Goal: Find contact information

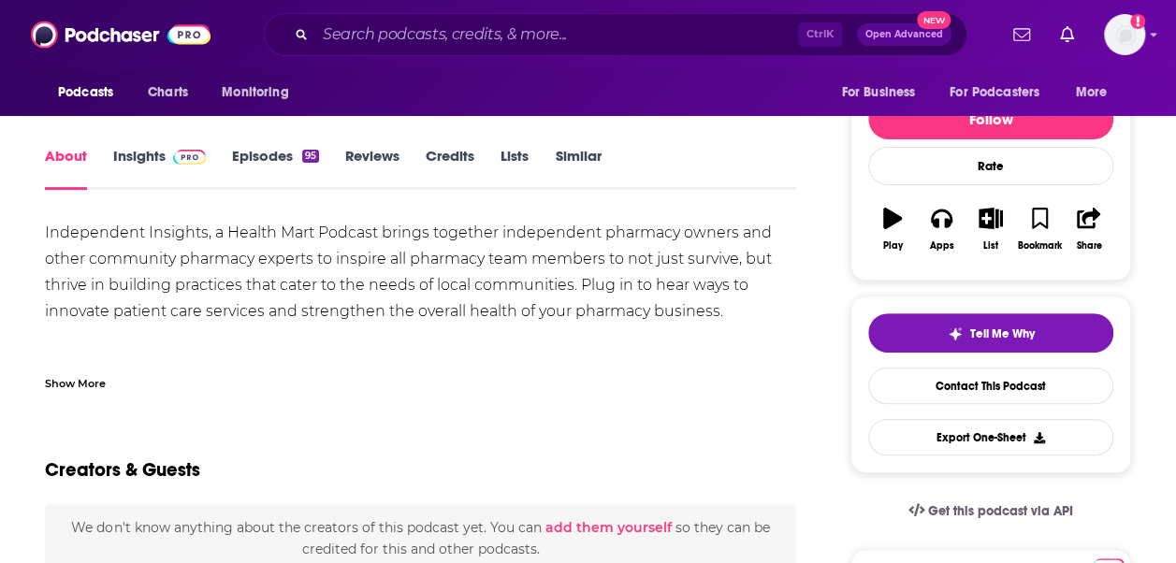
scroll to position [137, 0]
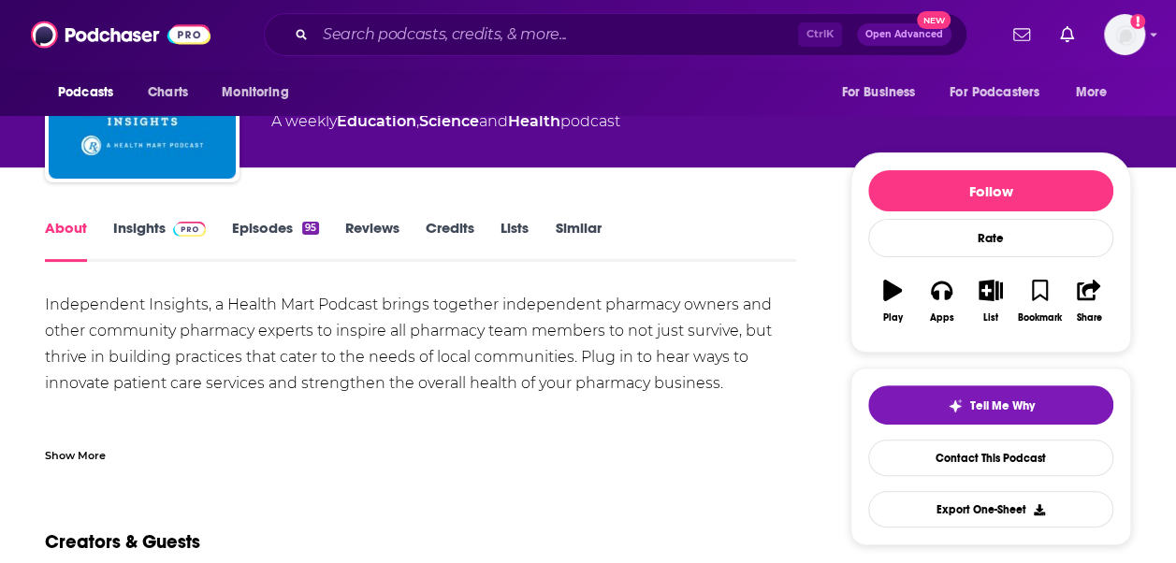
click at [151, 221] on link "Insights" at bounding box center [159, 240] width 93 height 43
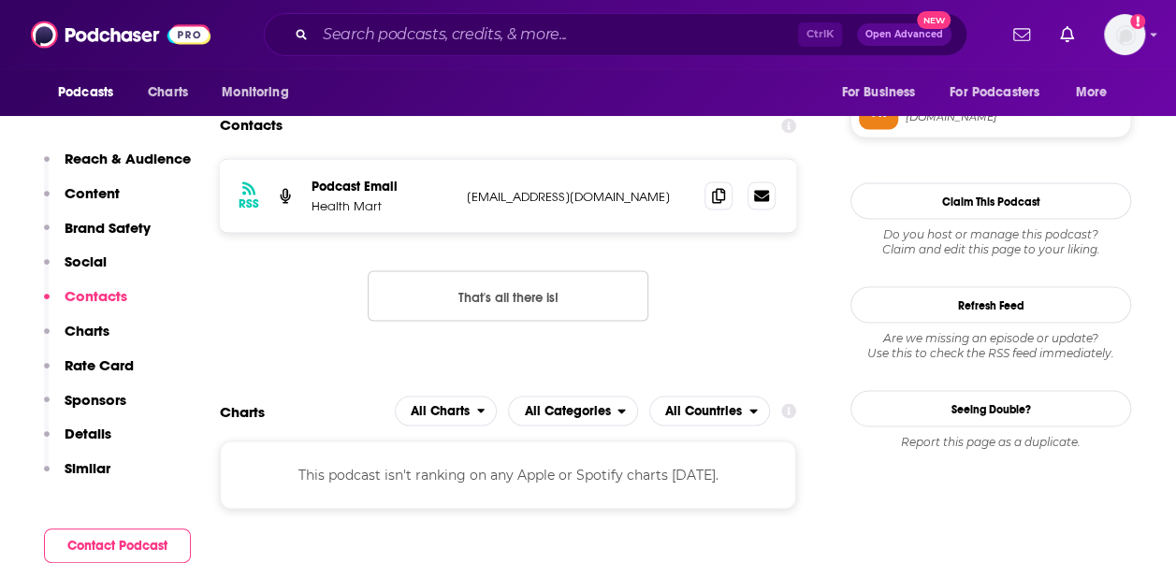
scroll to position [1583, 0]
drag, startPoint x: 600, startPoint y: 196, endPoint x: 463, endPoint y: 193, distance: 137.5
click at [463, 193] on div "RSS Podcast Email Health Mart team@ceimpact.com team@ceimpact.com" at bounding box center [508, 194] width 576 height 73
click at [709, 200] on span at bounding box center [718, 194] width 28 height 28
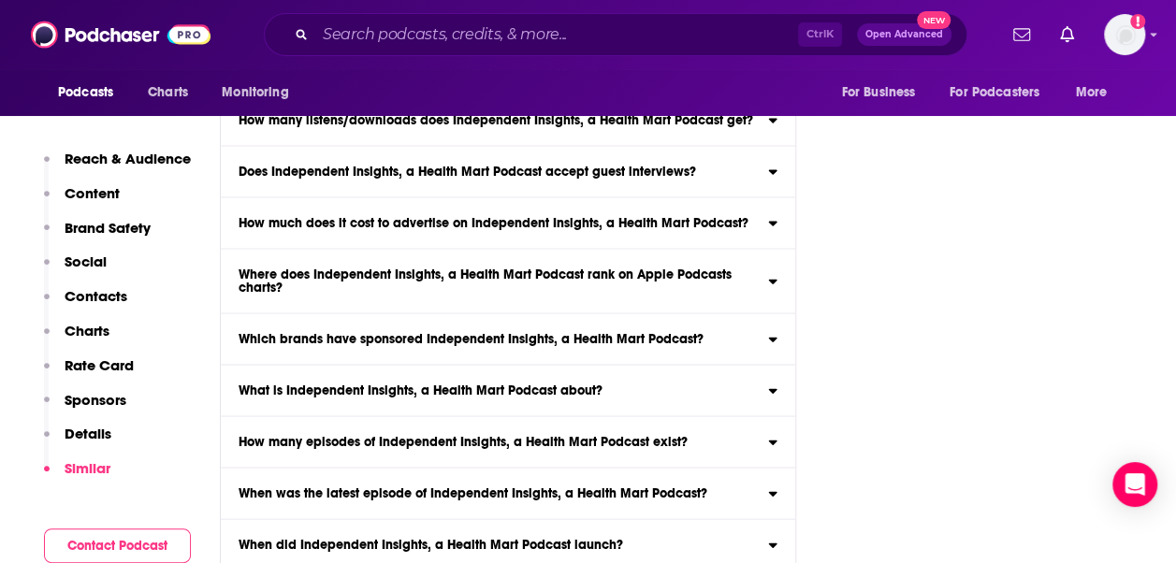
scroll to position [9233, 0]
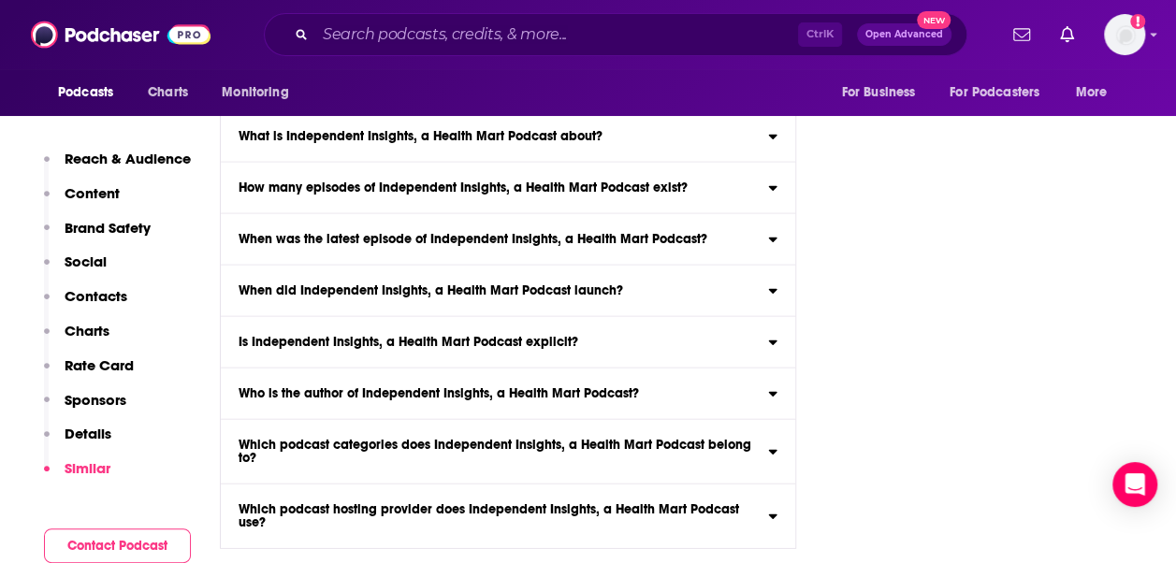
click at [763, 406] on label "Who is the author of Independent Insights, a Health Mart Podcast? Independent I…" at bounding box center [508, 393] width 574 height 51
click at [0, 0] on input "Who is the author of Independent Insights, a Health Mart Podcast? Independent I…" at bounding box center [0, 0] width 0 height 0
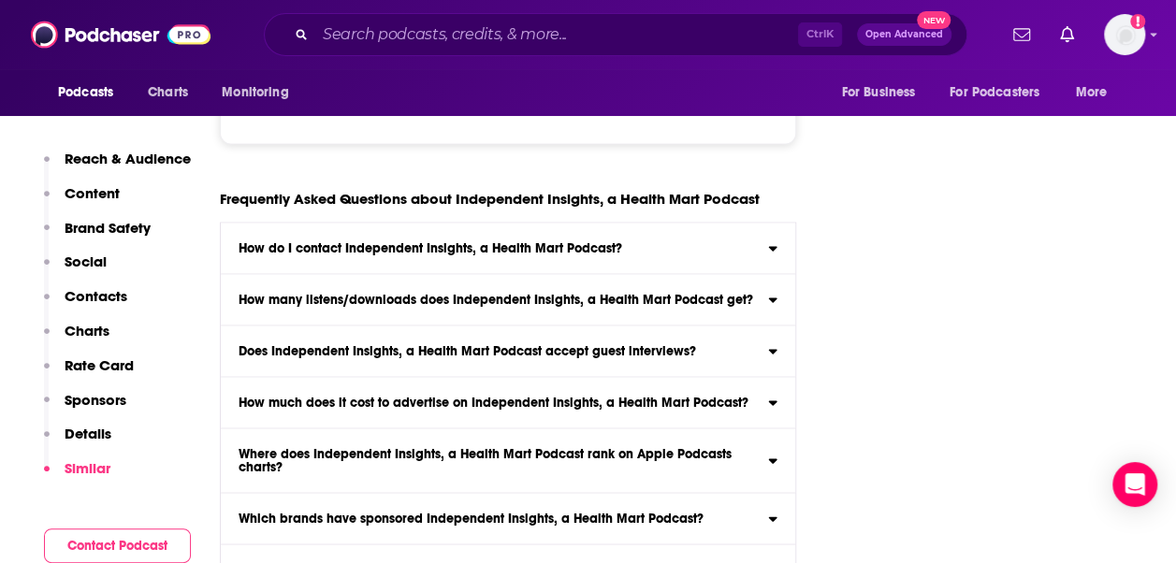
scroll to position [8795, 0]
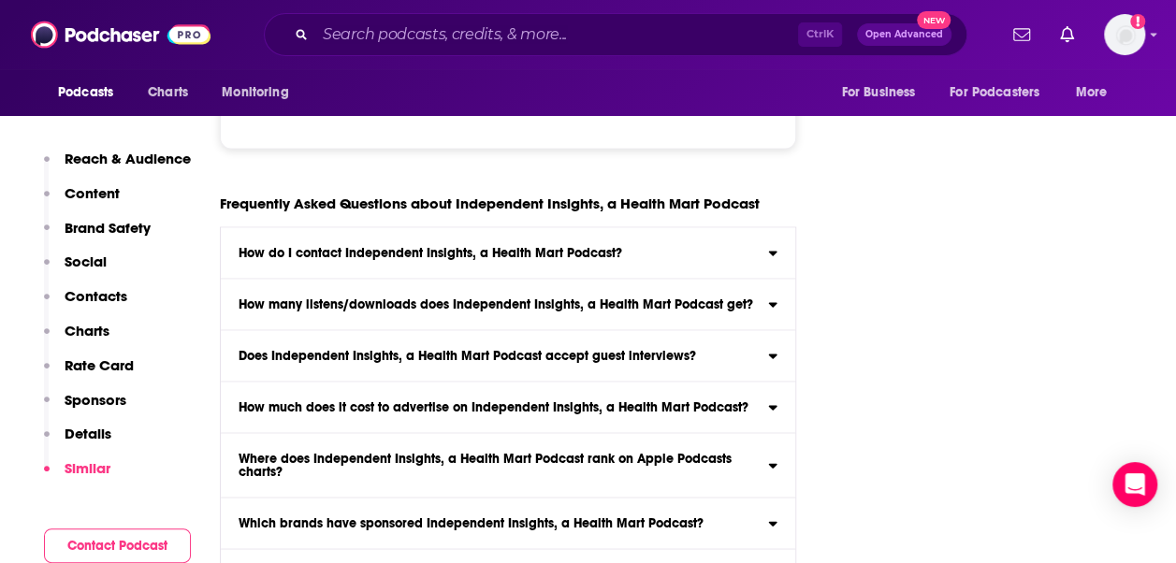
click at [706, 241] on label "How do I contact Independent Insights, a Health Mart Podcast? Click here to vie…" at bounding box center [508, 252] width 574 height 51
click at [0, 0] on input "How do I contact Independent Insights, a Health Mart Podcast? Click here to vie…" at bounding box center [0, 0] width 0 height 0
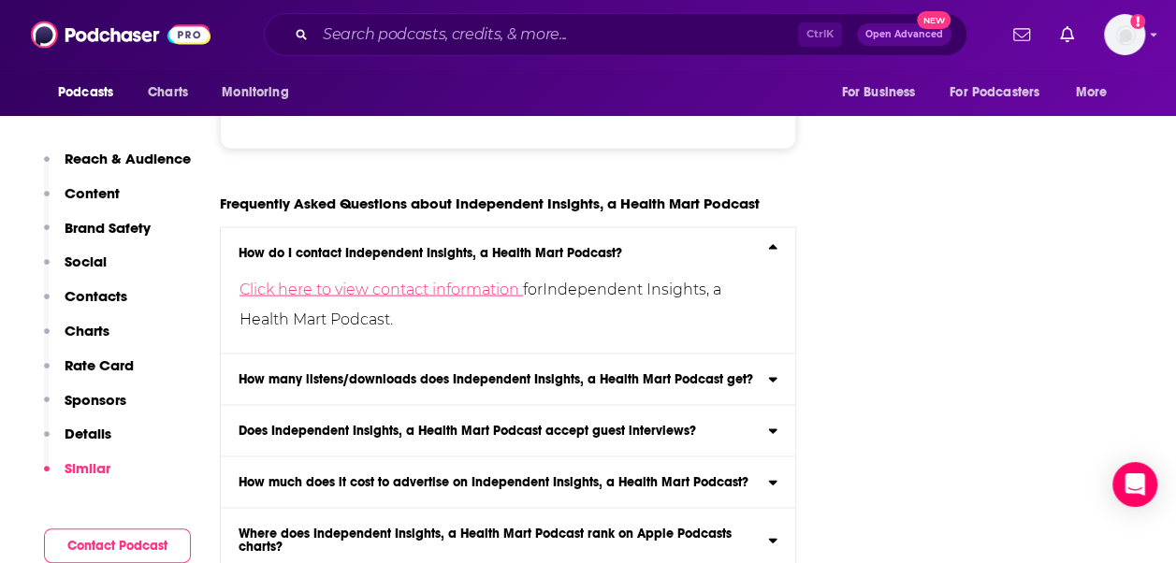
click at [468, 294] on link "Click here to view contact information" at bounding box center [380, 289] width 283 height 18
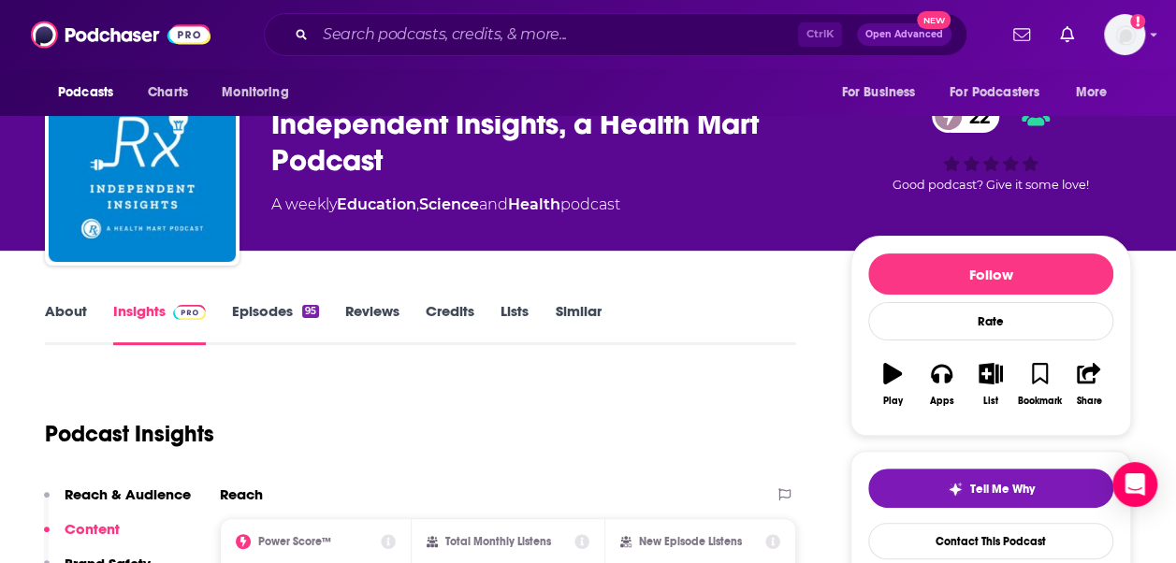
scroll to position [91, 0]
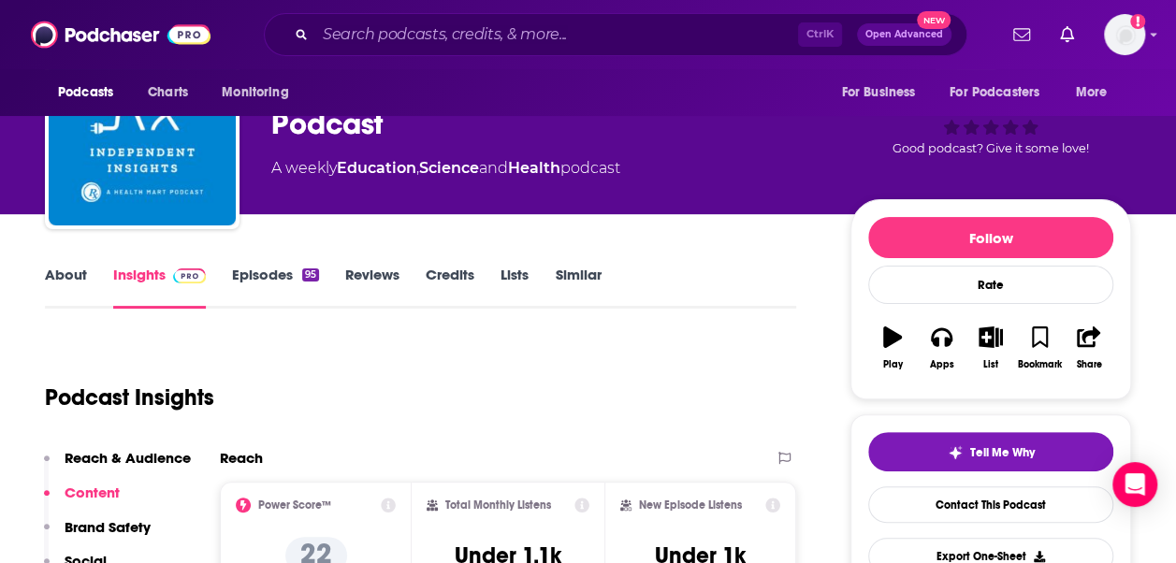
click at [64, 277] on link "About" at bounding box center [66, 287] width 42 height 43
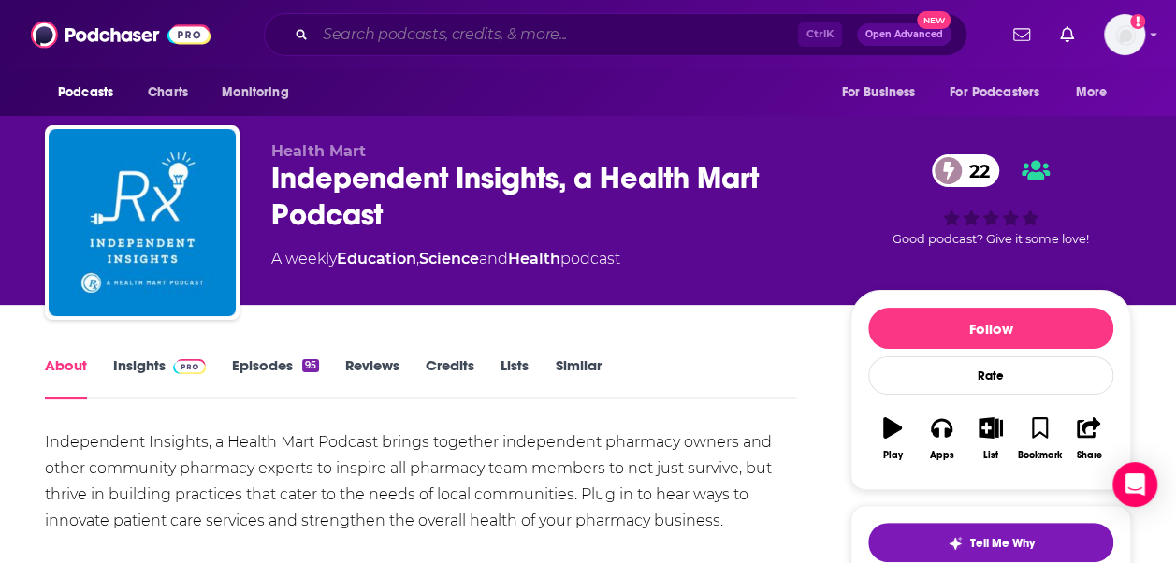
click at [398, 22] on input "Search podcasts, credits, & more..." at bounding box center [556, 35] width 483 height 30
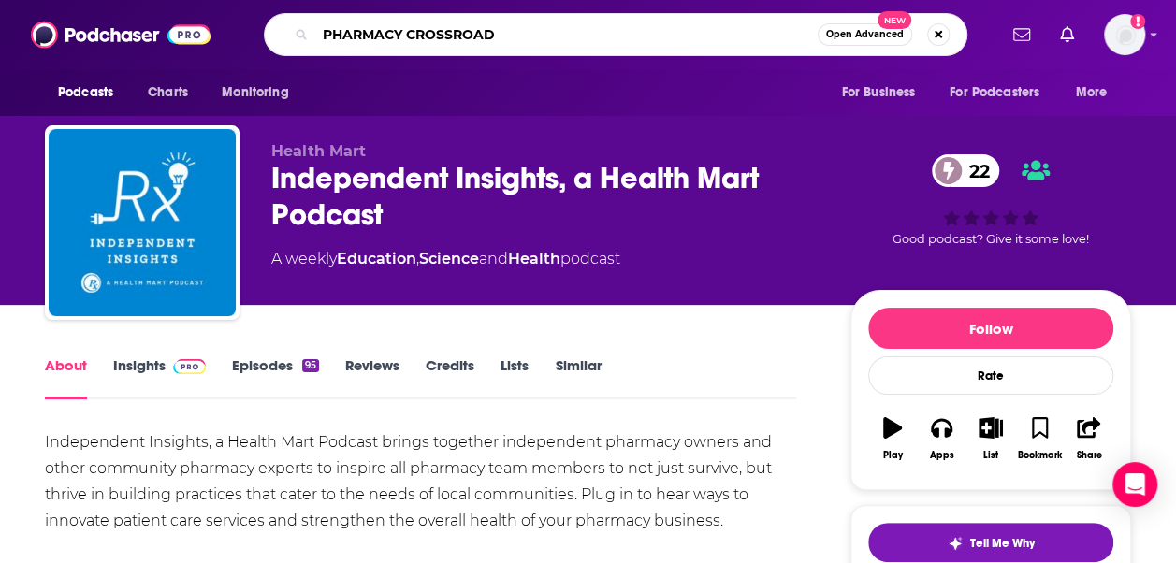
type input "PHARMACY CROSSROADS"
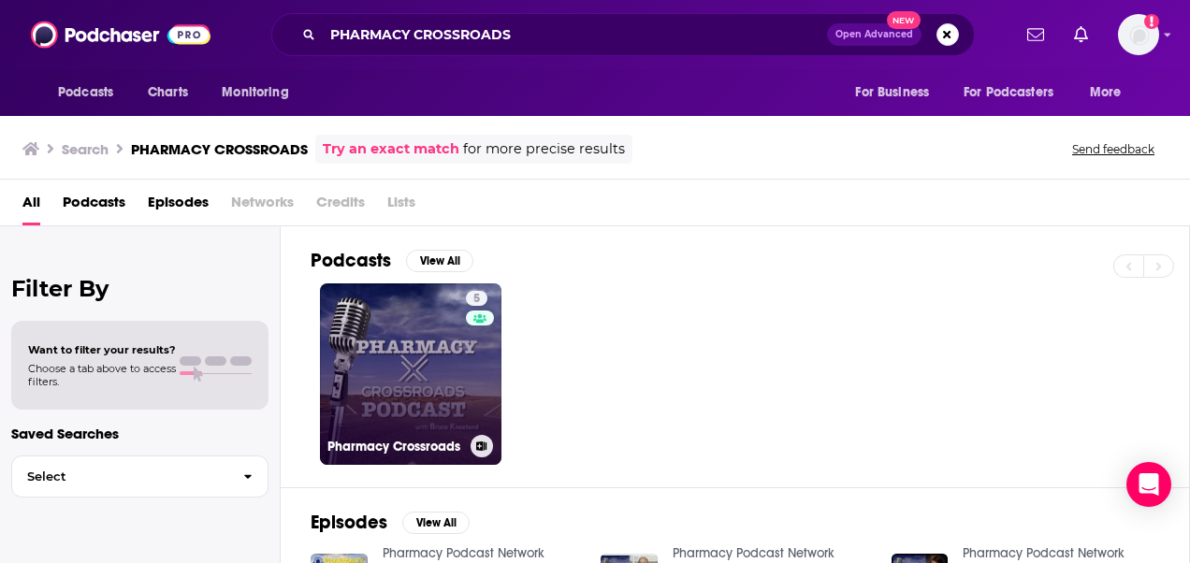
click at [425, 379] on link "5 Pharmacy Crossroads" at bounding box center [410, 373] width 181 height 181
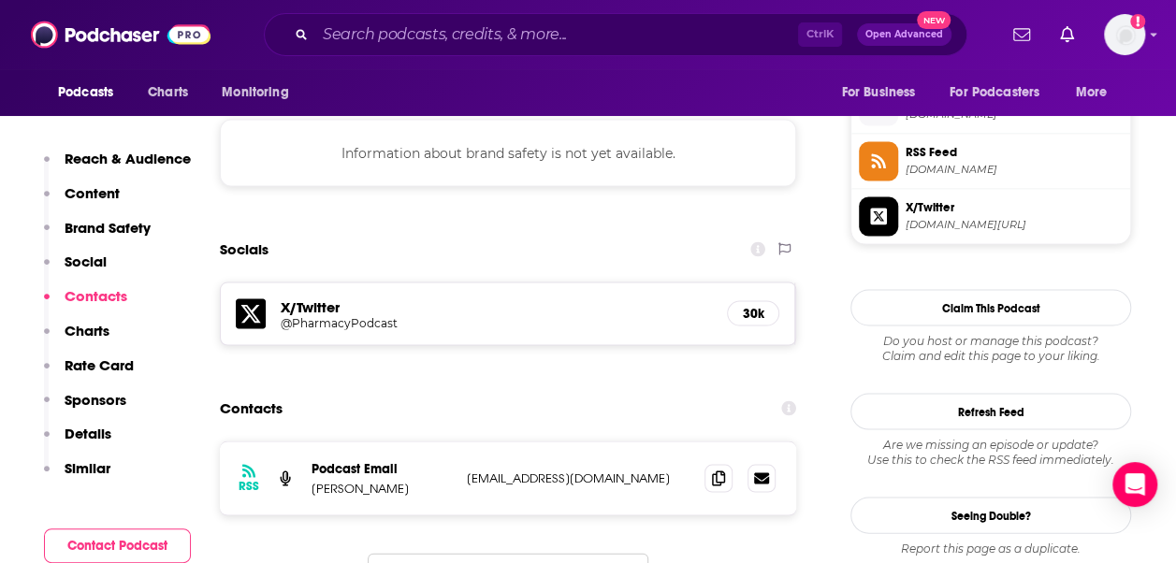
scroll to position [1784, 0]
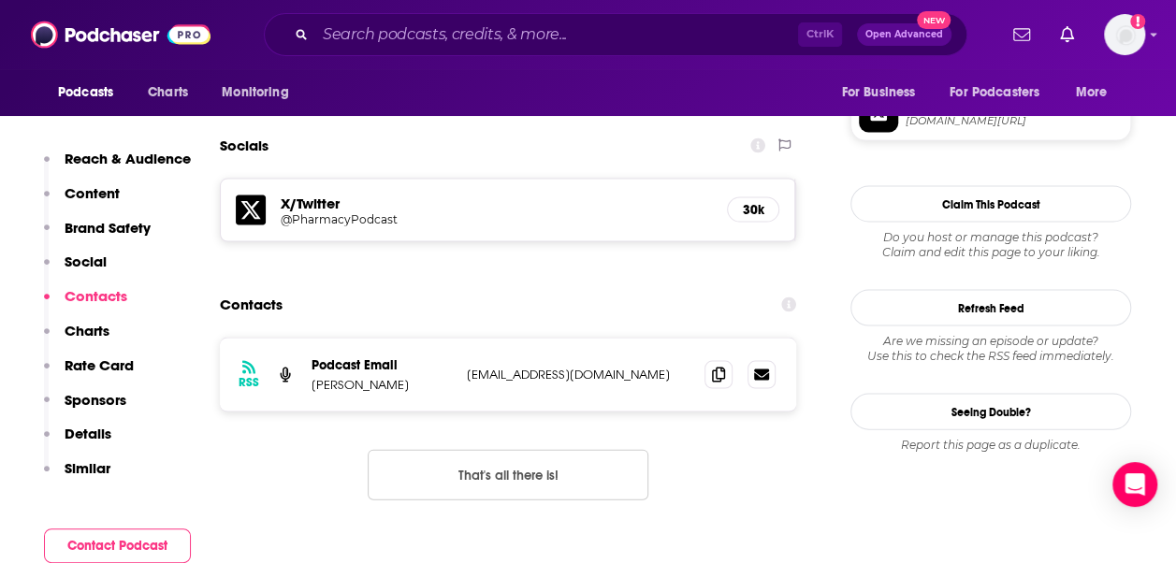
drag, startPoint x: 683, startPoint y: 281, endPoint x: 447, endPoint y: 286, distance: 235.8
click at [447, 339] on div "RSS Podcast Email Todd S. Eury publisher@pharmacypodcast.com publisher@pharmacy…" at bounding box center [508, 375] width 576 height 73
drag, startPoint x: 447, startPoint y: 286, endPoint x: 360, endPoint y: 297, distance: 87.7
copy div "Todd S. Eury publisher@pharmacypodcast.com"
click at [717, 367] on icon at bounding box center [718, 374] width 13 height 15
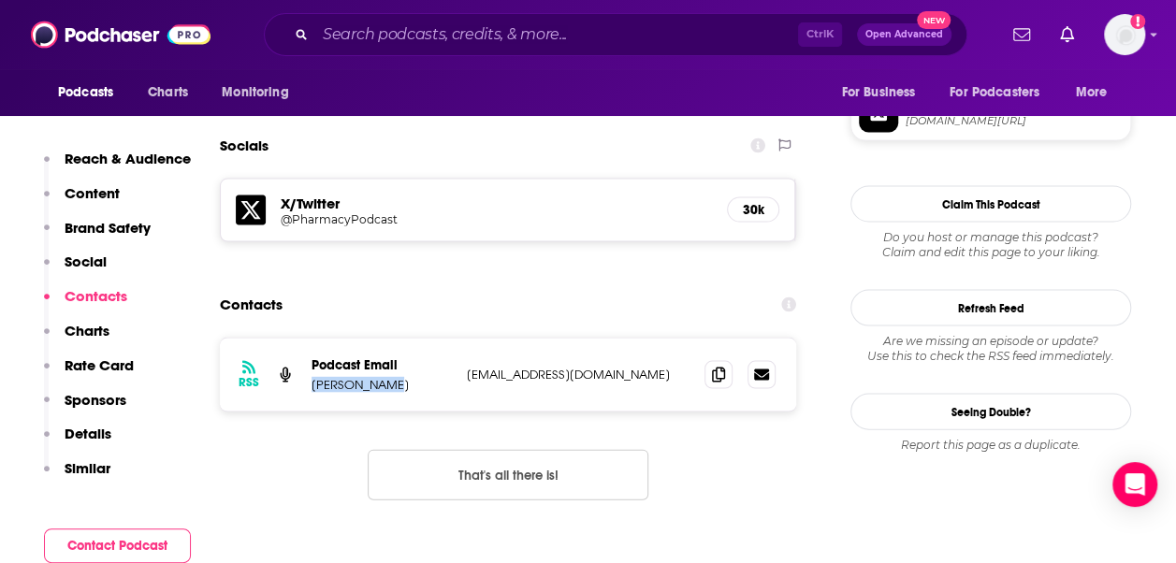
drag, startPoint x: 382, startPoint y: 301, endPoint x: 311, endPoint y: 301, distance: 71.1
click at [311, 339] on div "RSS Podcast Email Todd S. Eury publisher@pharmacypodcast.com publisher@pharmacy…" at bounding box center [508, 375] width 576 height 73
copy p "Todd S. Eury"
click at [371, 33] on input "Search podcasts, credits, & more..." at bounding box center [556, 35] width 483 height 30
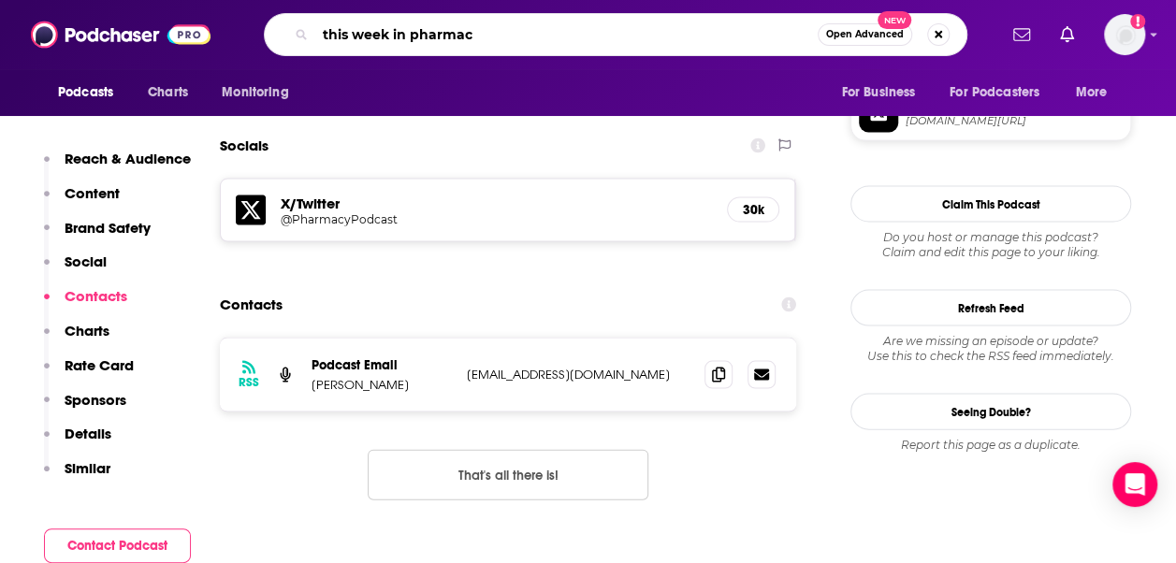
type input "this week in pharmacy"
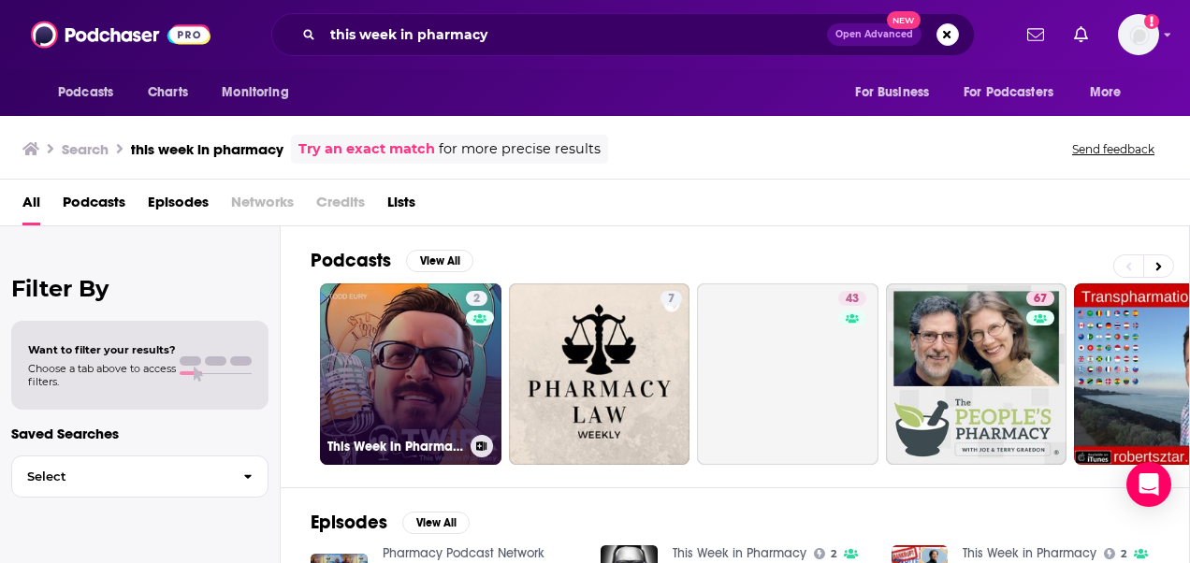
click at [415, 389] on link "2 This Week in Pharmacy" at bounding box center [410, 373] width 181 height 181
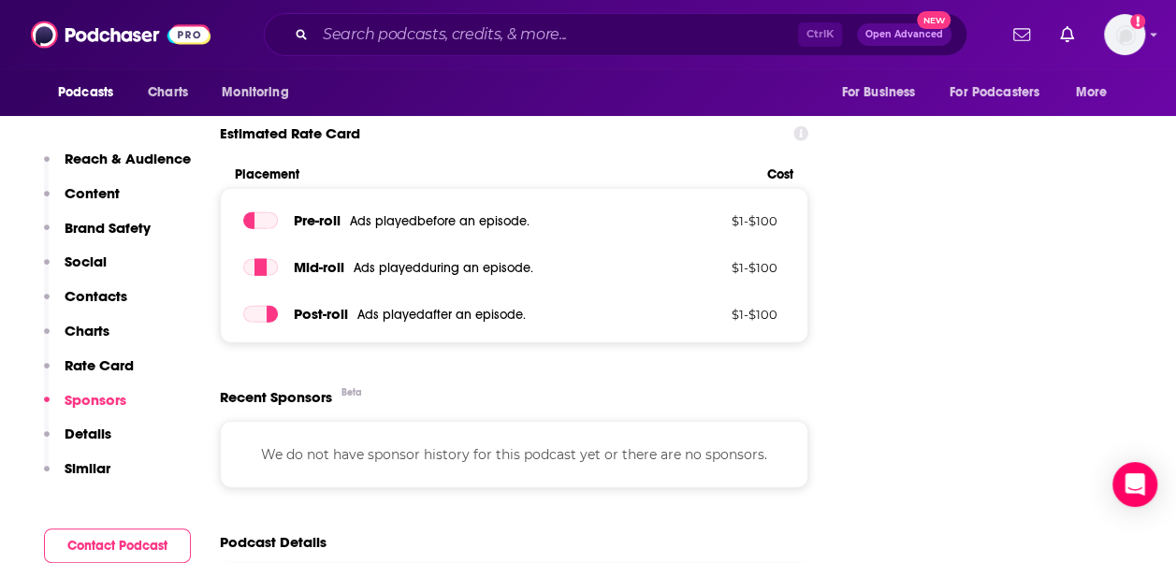
scroll to position [2081, 0]
click at [121, 293] on p "Contacts" at bounding box center [96, 296] width 63 height 18
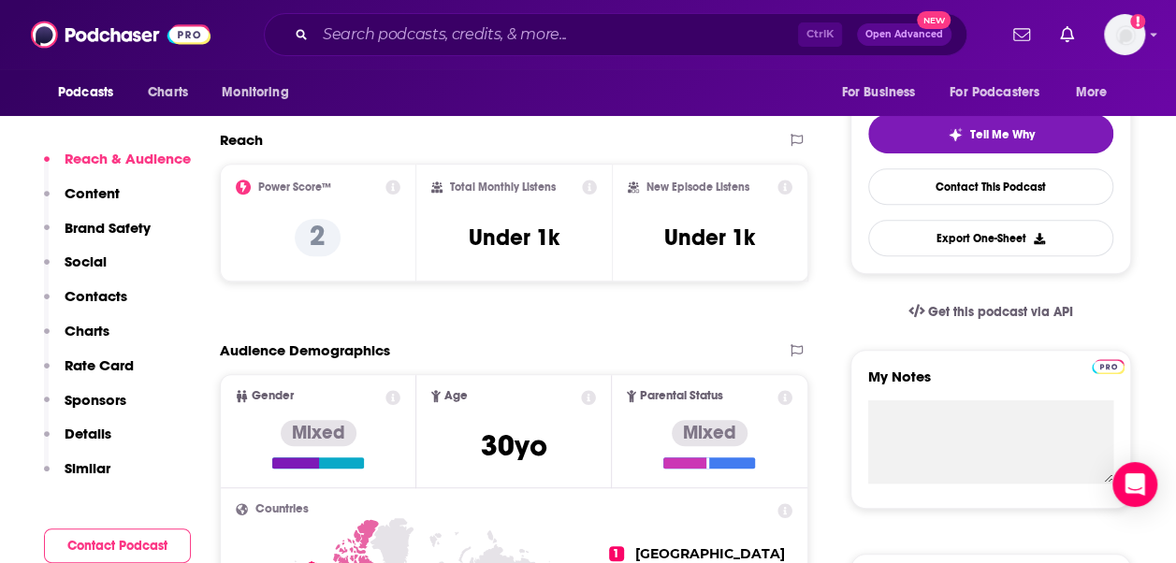
scroll to position [407, 0]
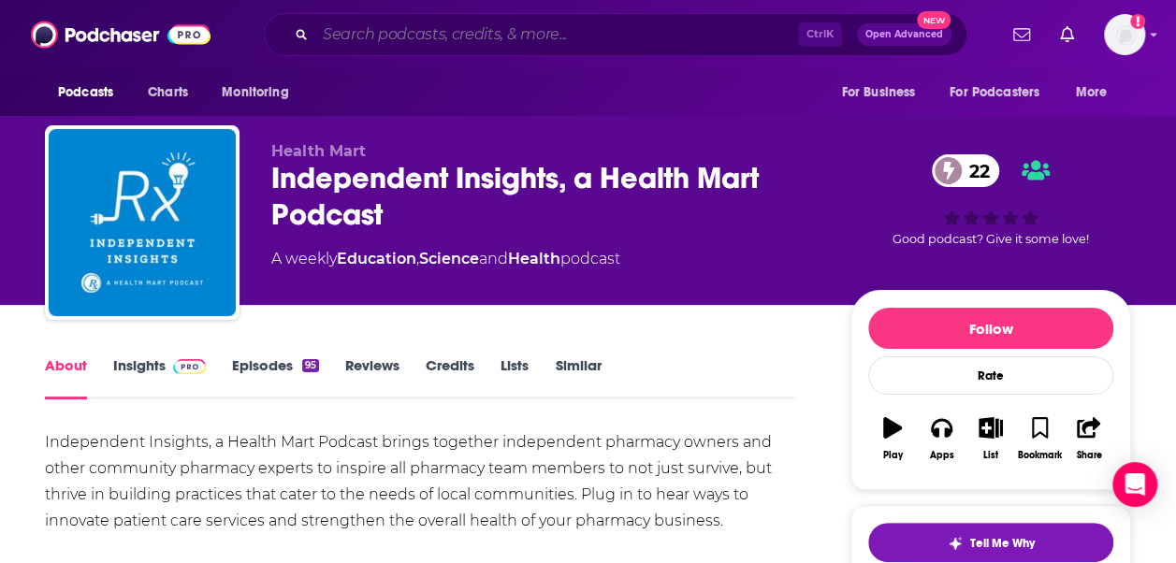
click at [483, 34] on input "Search podcasts, credits, & more..." at bounding box center [556, 35] width 483 height 30
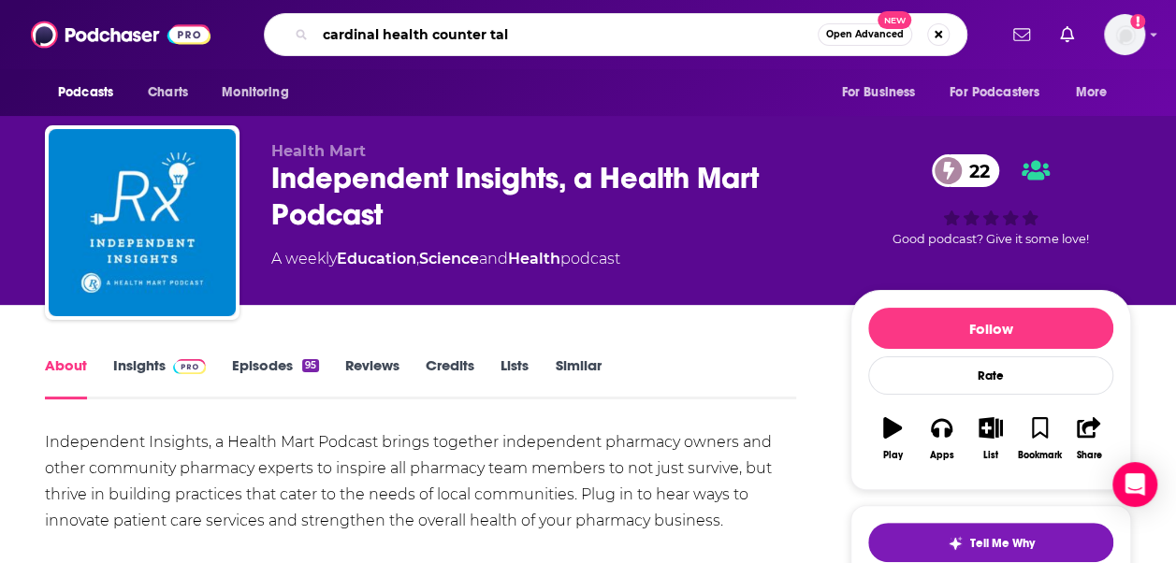
type input "cardinal health counter talk"
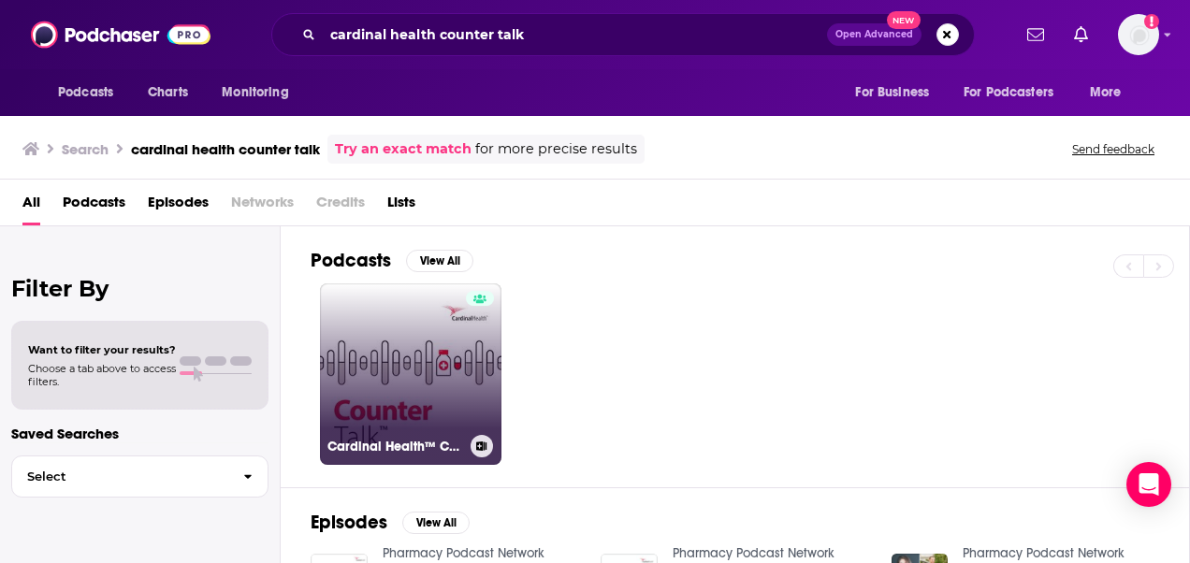
click at [423, 385] on link "Cardinal Health™ Counter Talk™ Podcast" at bounding box center [410, 373] width 181 height 181
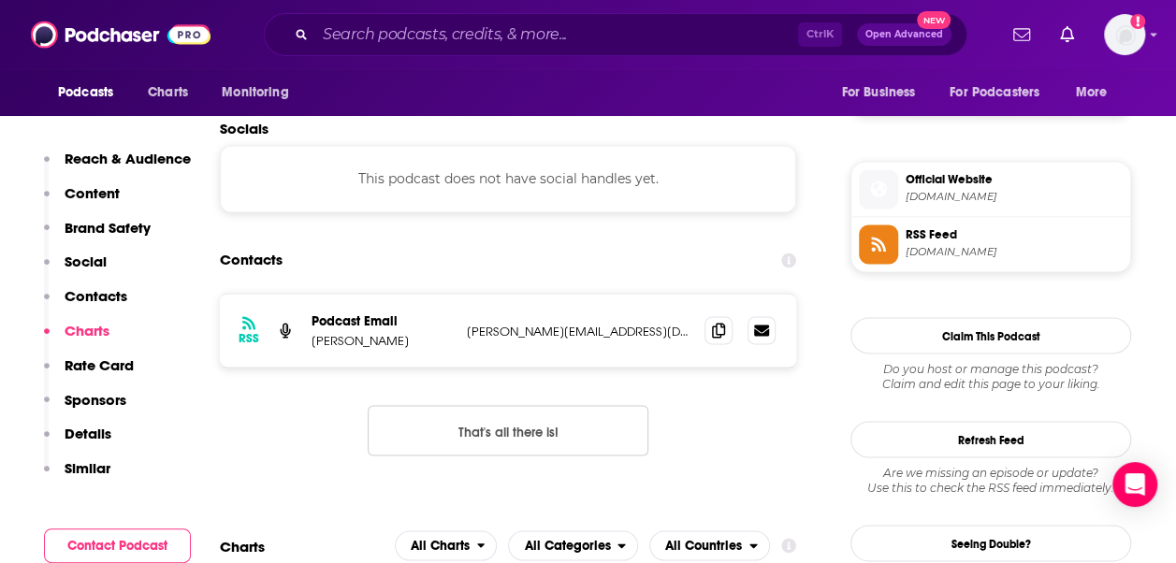
scroll to position [1444, 0]
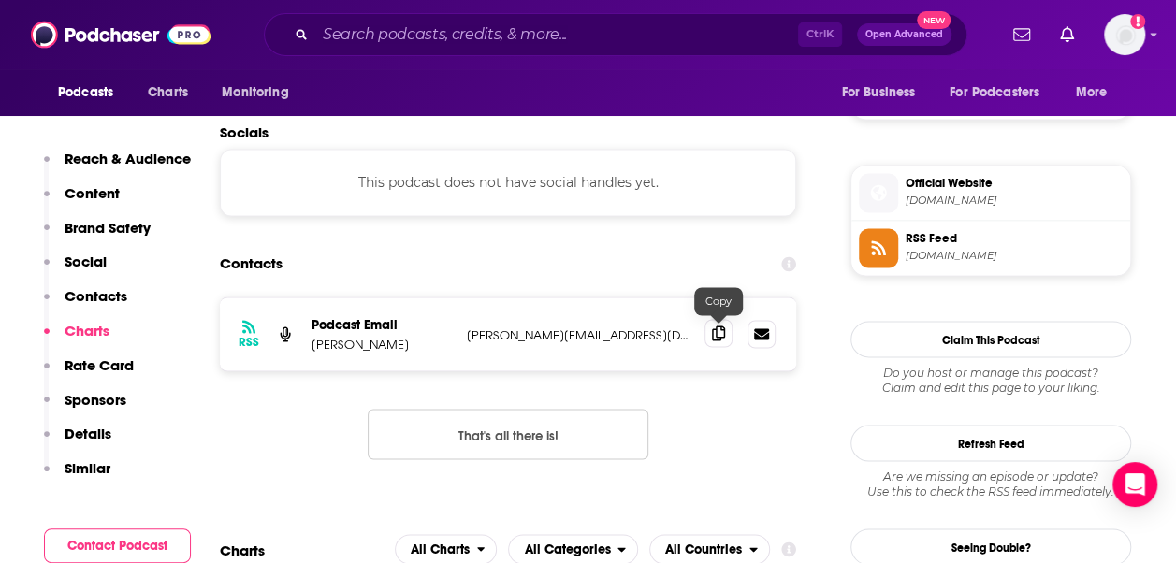
click at [722, 340] on icon at bounding box center [718, 332] width 13 height 15
drag, startPoint x: 434, startPoint y: 344, endPoint x: 301, endPoint y: 343, distance: 132.8
click at [301, 343] on div "RSS Podcast Email Ryan Paul Liabenow brady@pharmacypodcast.com brady@pharmacypo…" at bounding box center [508, 333] width 576 height 73
drag, startPoint x: 301, startPoint y: 343, endPoint x: 326, endPoint y: 343, distance: 25.3
click at [326, 343] on p "Ryan Paul Liabenow" at bounding box center [381, 344] width 140 height 16
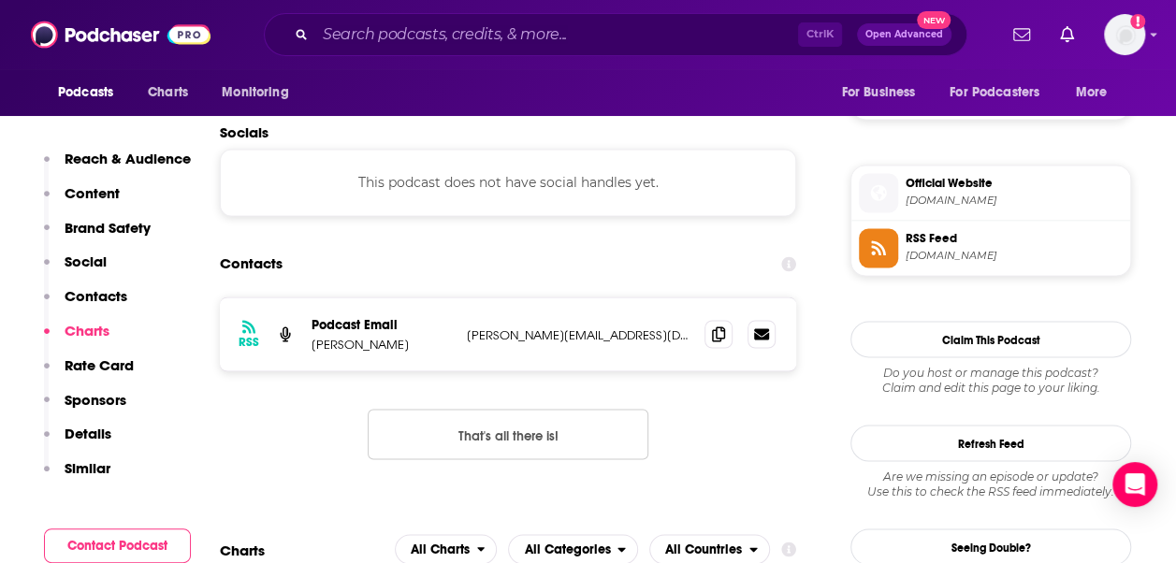
click at [312, 343] on p "Ryan Paul Liabenow" at bounding box center [381, 344] width 140 height 16
drag, startPoint x: 312, startPoint y: 343, endPoint x: 412, endPoint y: 344, distance: 100.1
click at [412, 344] on p "Ryan Paul Liabenow" at bounding box center [381, 344] width 140 height 16
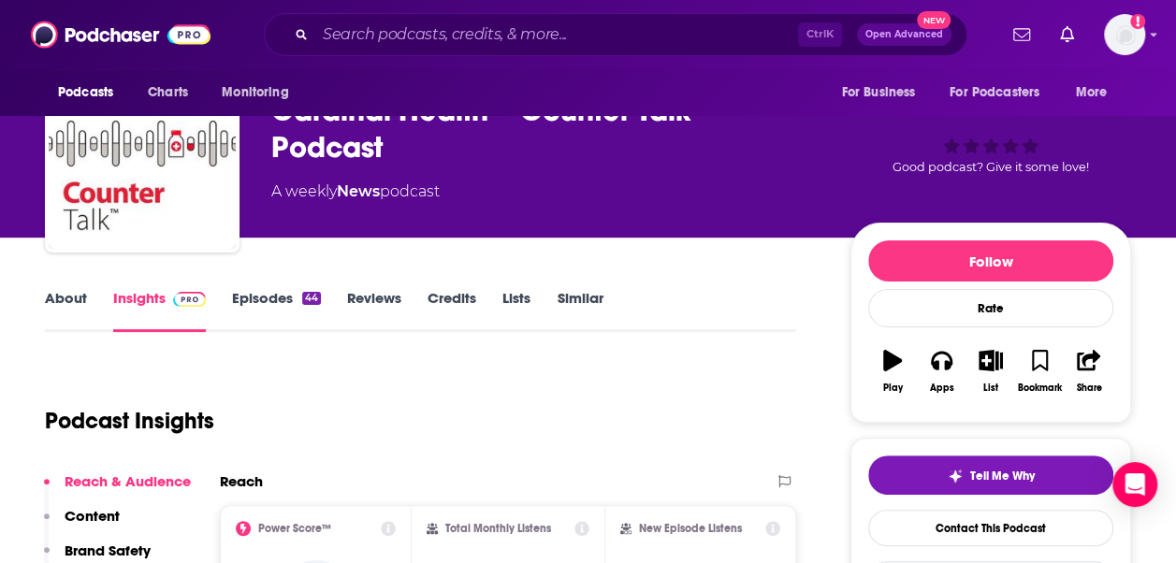
scroll to position [0, 0]
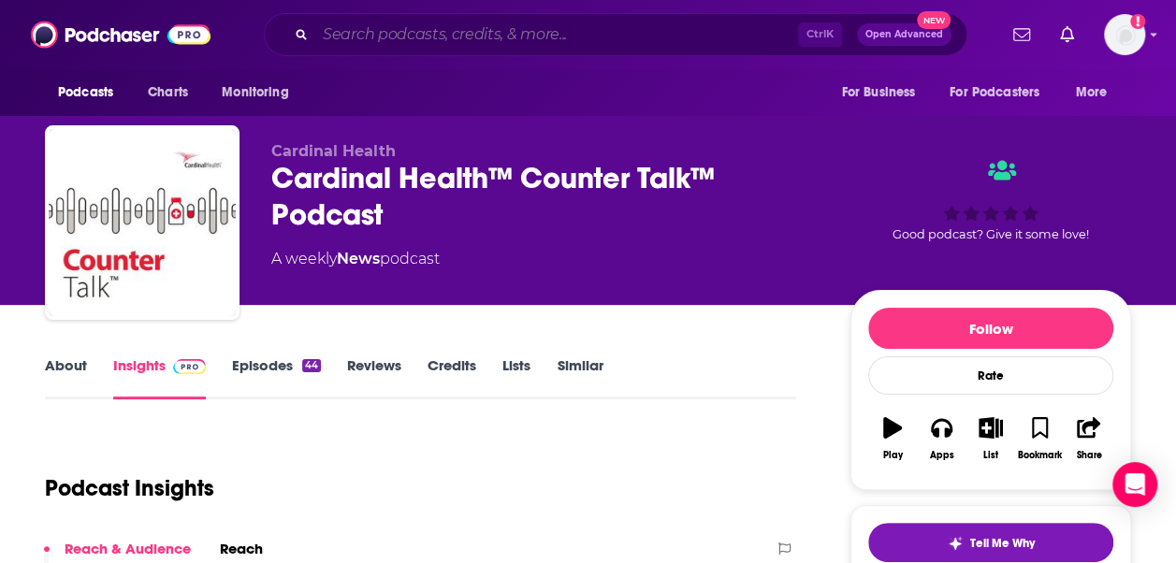
click at [443, 36] on input "Search podcasts, credits, & more..." at bounding box center [556, 35] width 483 height 30
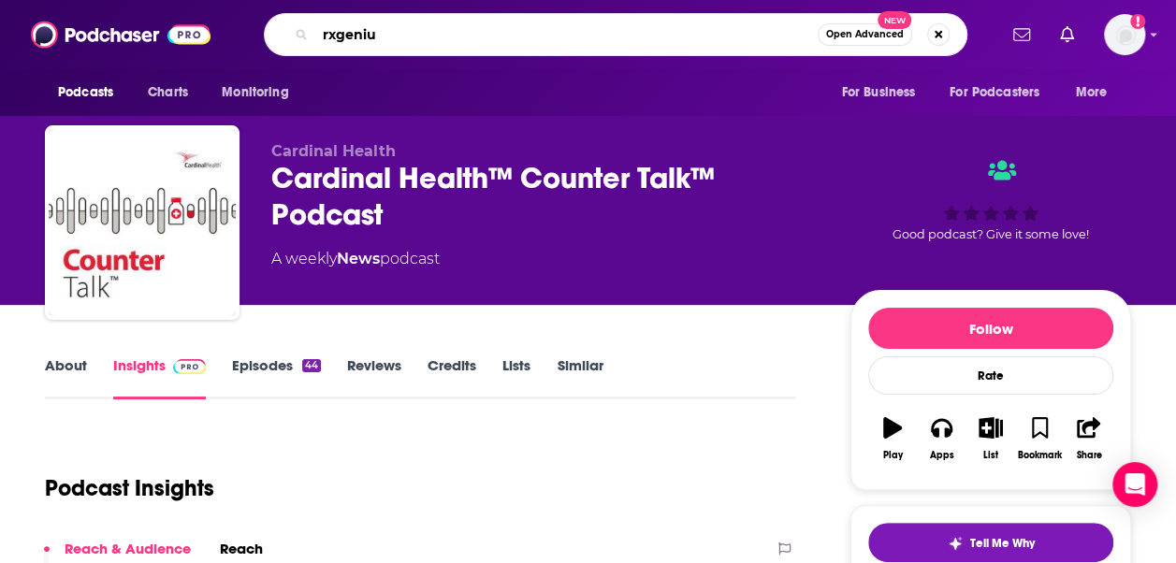
type input "rxgenius"
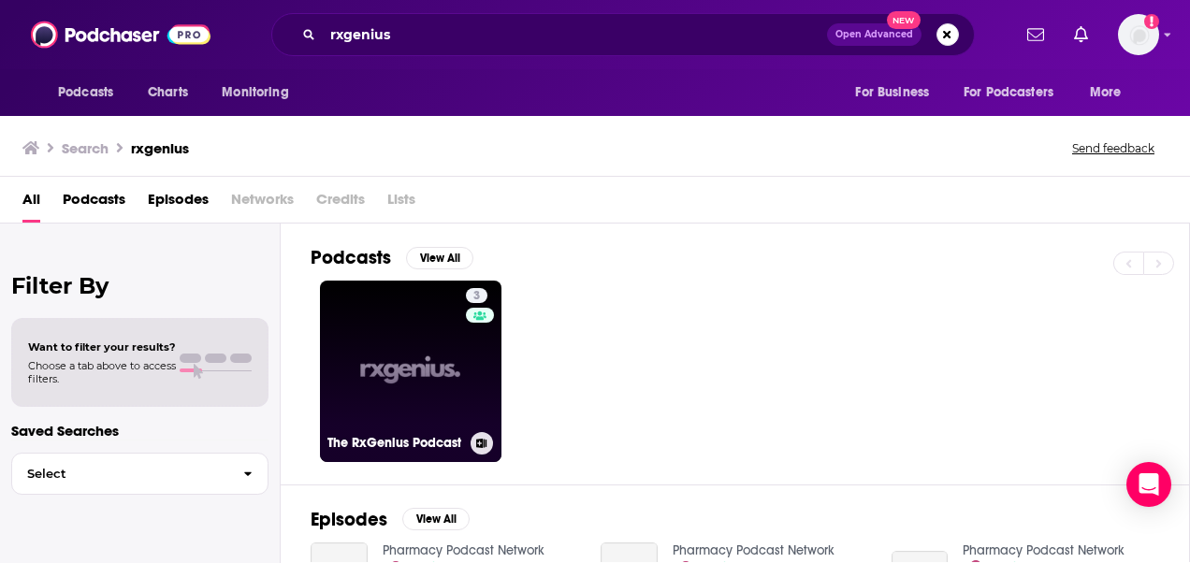
click at [418, 368] on link "3 The RxGenius Podcast" at bounding box center [410, 371] width 181 height 181
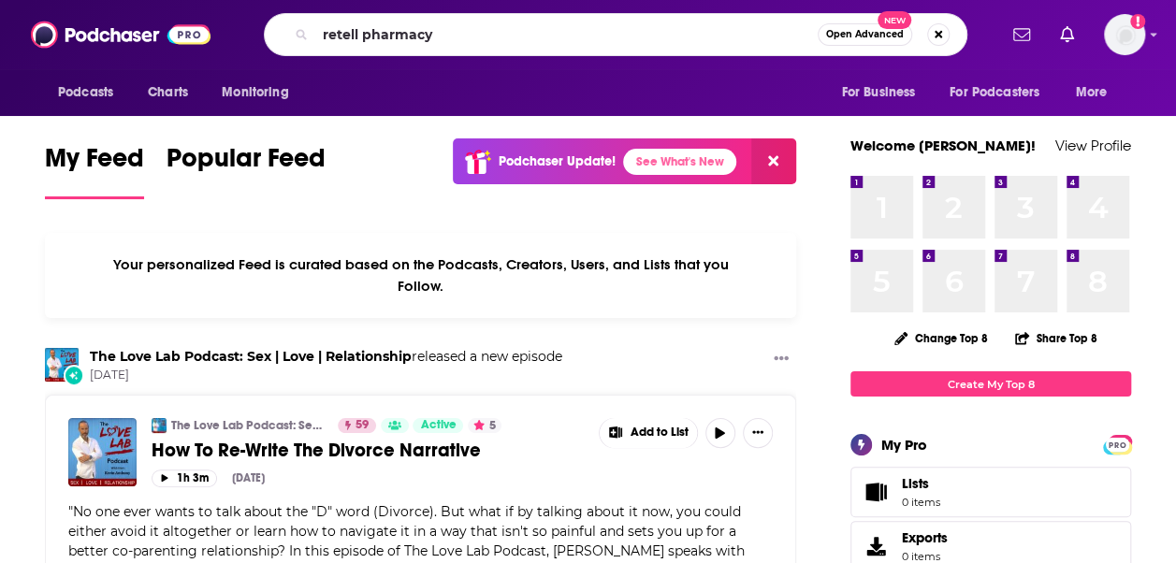
type input "retell pharmacy"
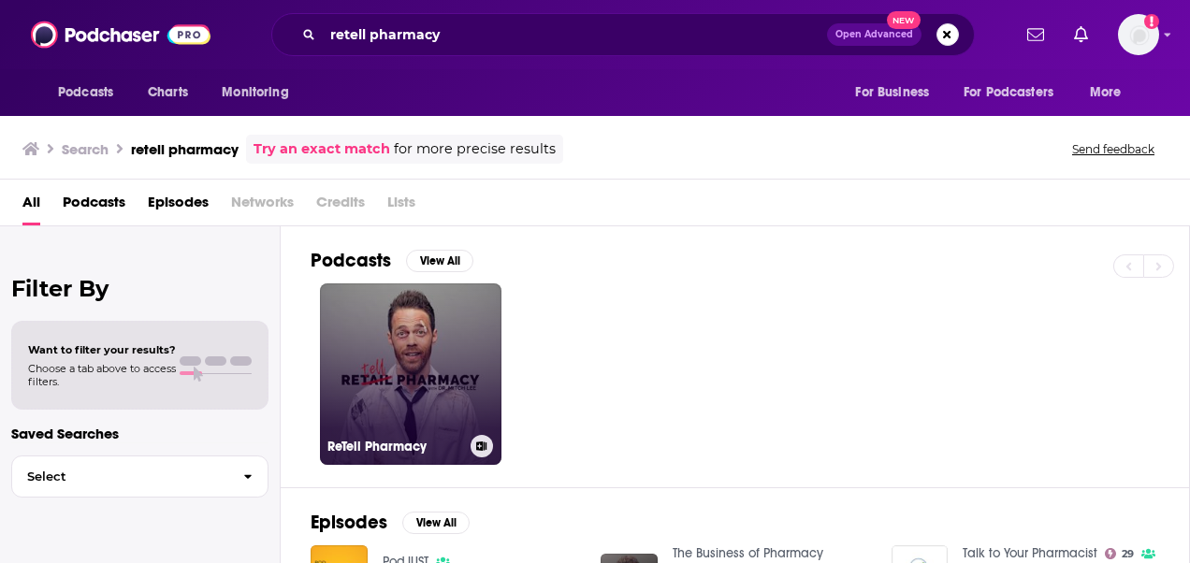
click at [455, 328] on link "ReTell Pharmacy" at bounding box center [410, 373] width 181 height 181
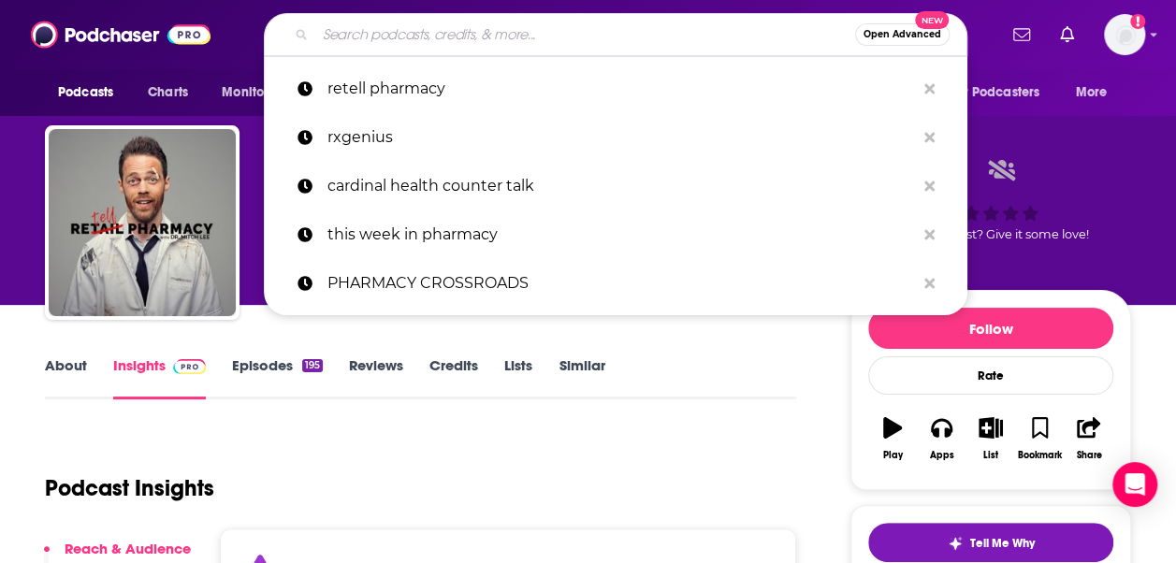
click at [441, 35] on input "Search podcasts, credits, & more..." at bounding box center [585, 35] width 540 height 30
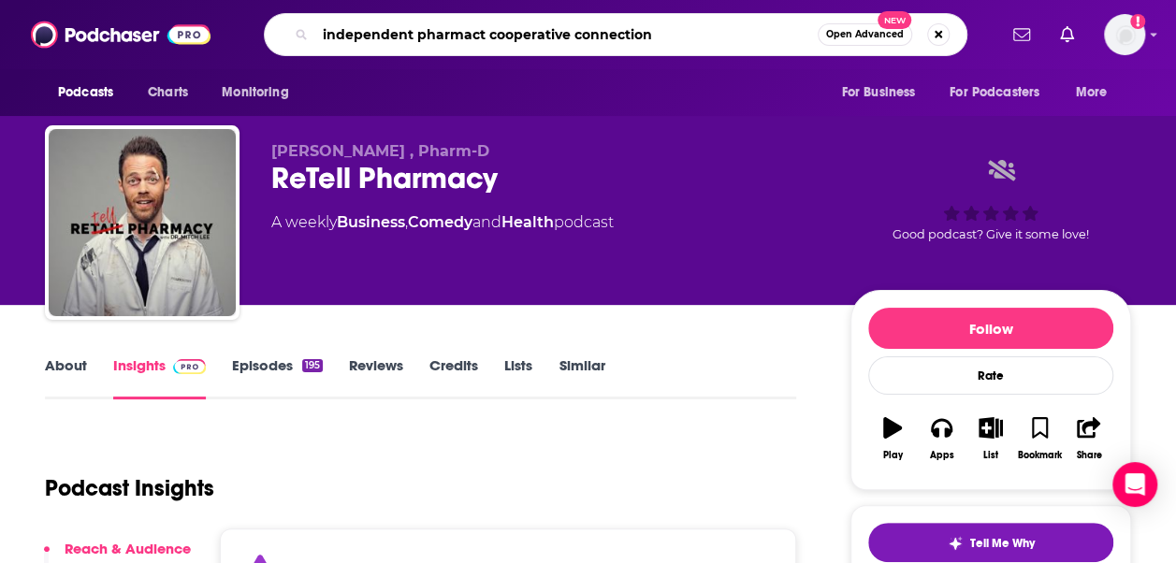
click at [565, 34] on input "independent pharmact cooperative connection" at bounding box center [566, 35] width 502 height 30
type input "independent pharmact cooperative's connection"
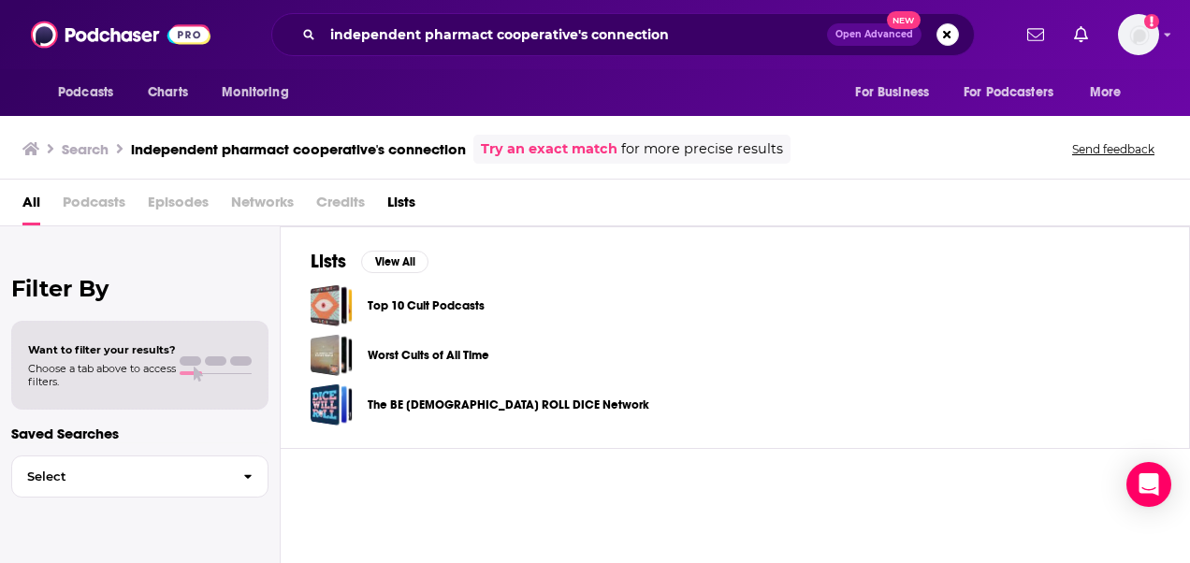
click at [811, 217] on div "All Podcasts Episodes Networks Credits Lists" at bounding box center [598, 206] width 1152 height 38
click at [471, 507] on div "Lists View All Top 10 Cult Podcasts Worst Cults of All Time The BE [DEMOGRAPHIC…" at bounding box center [735, 395] width 909 height 339
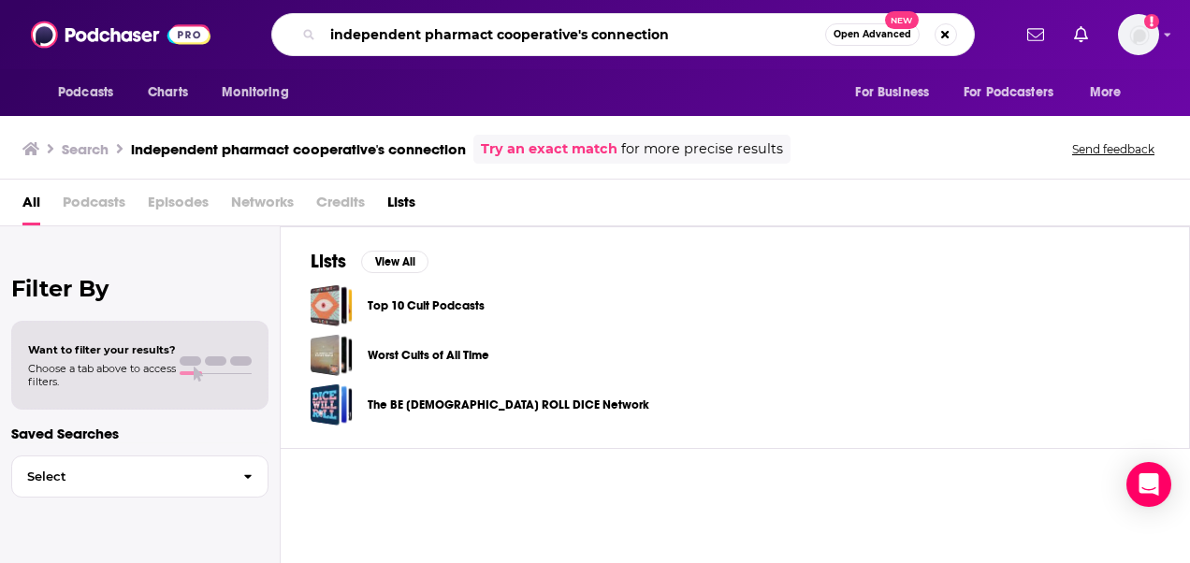
click at [405, 28] on input "independent pharmact cooperative's connection" at bounding box center [574, 35] width 502 height 30
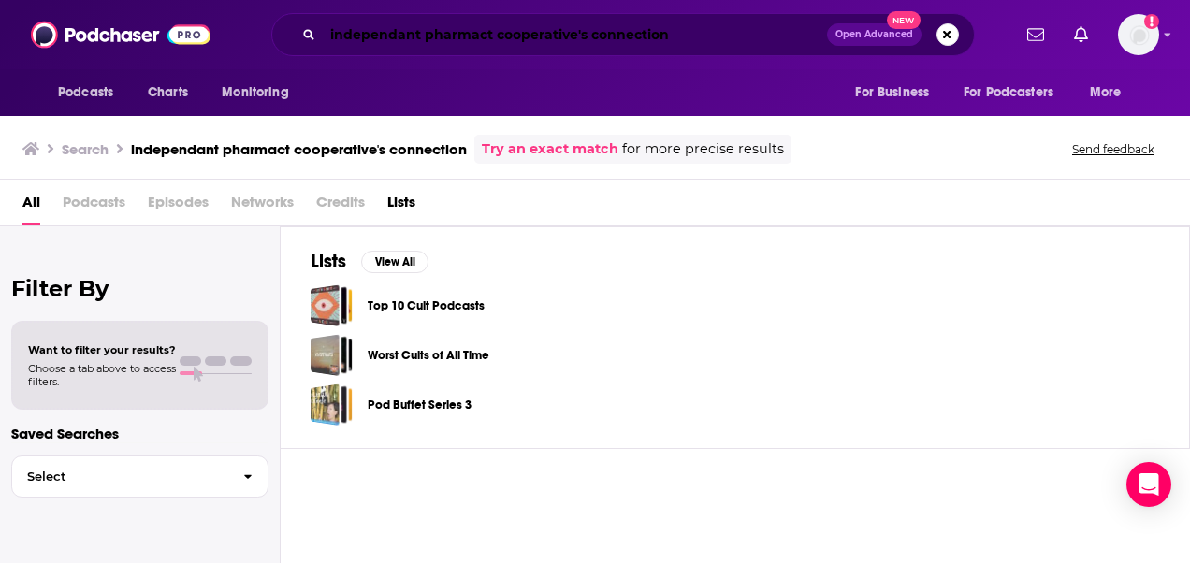
click at [402, 36] on input "independant pharmact cooperative's connection" at bounding box center [575, 35] width 504 height 30
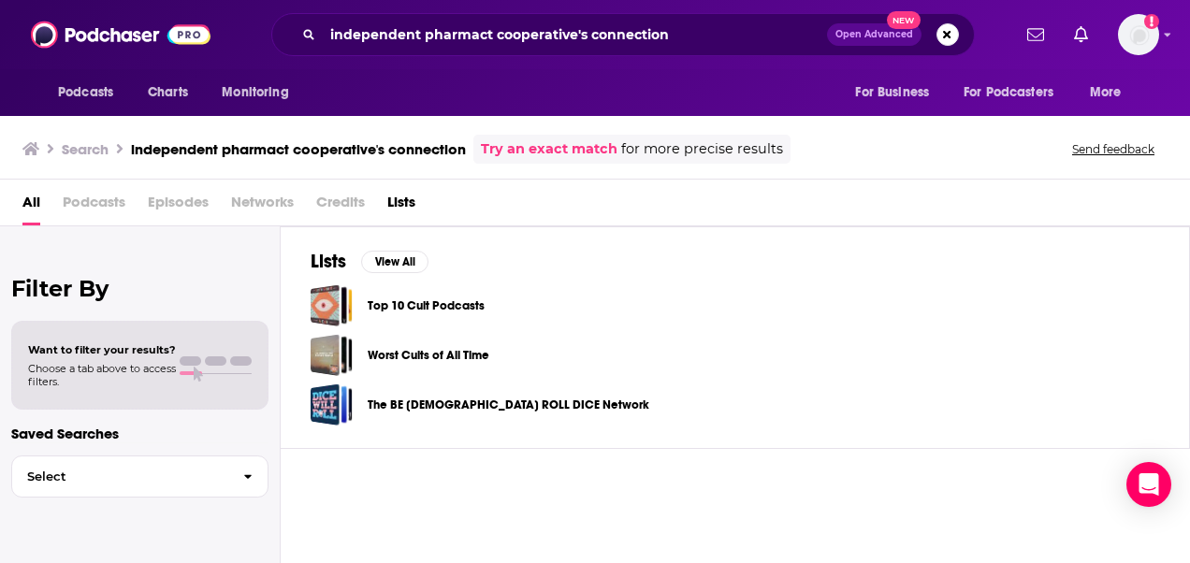
click at [438, 506] on div "Lists View All Top 10 Cult Podcasts Worst Cults of All Time The BE [DEMOGRAPHIC…" at bounding box center [735, 395] width 909 height 339
click at [415, 39] on input "independent pharmact cooperative's connection" at bounding box center [575, 35] width 504 height 30
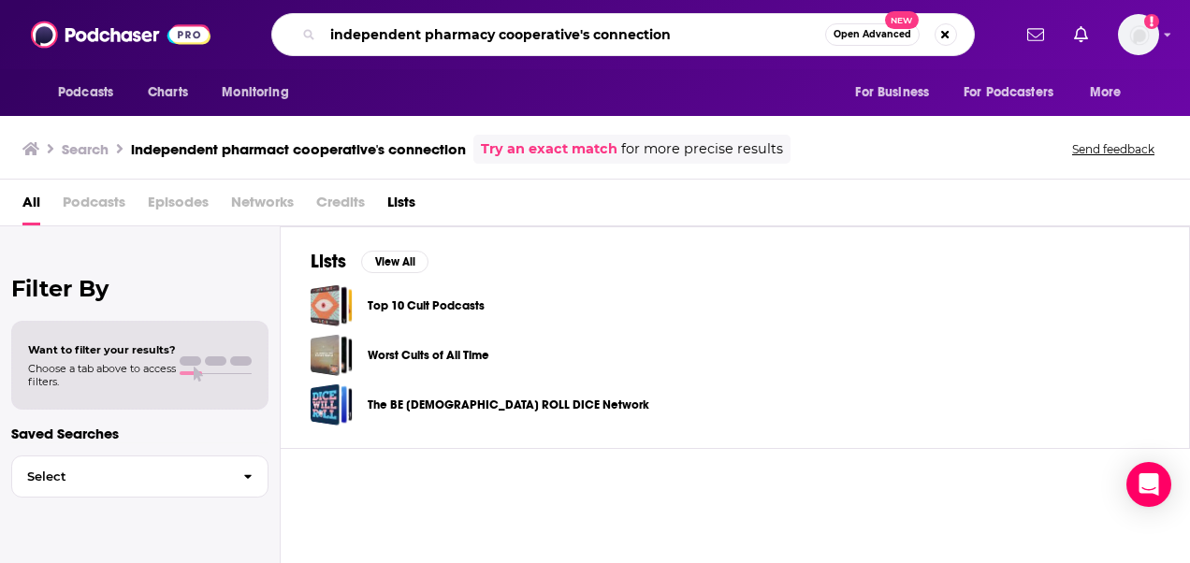
type input "independent pharmacy cooperative's connection"
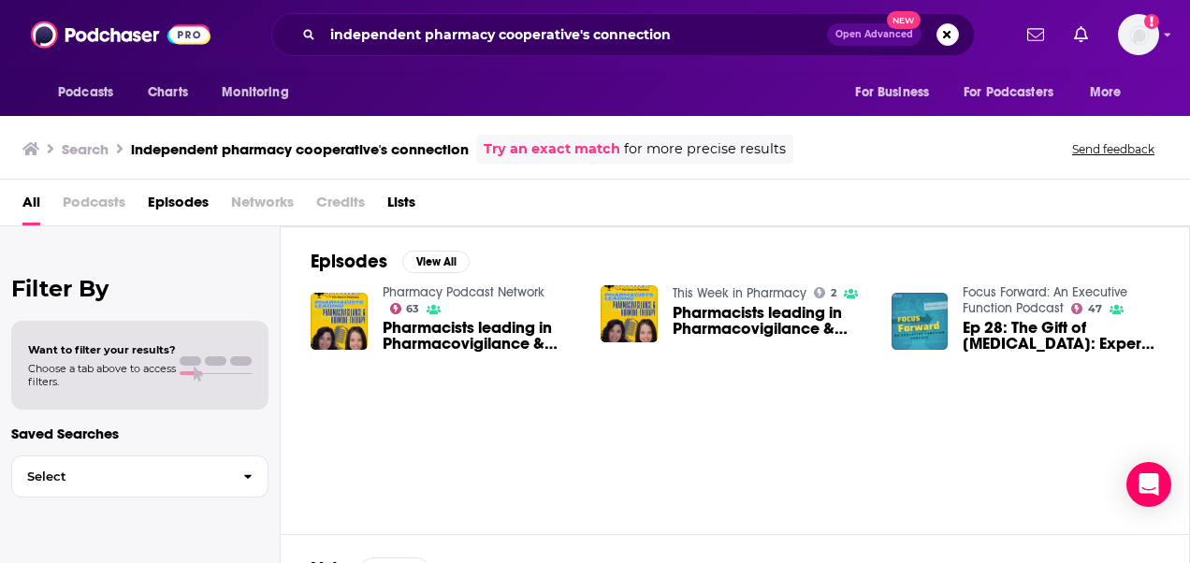
click at [92, 196] on span "Podcasts" at bounding box center [94, 206] width 63 height 38
drag, startPoint x: 92, startPoint y: 196, endPoint x: 178, endPoint y: 253, distance: 102.7
click at [178, 253] on div "Filter By Want to filter your results? Choose a tab above to access filters. Sa…" at bounding box center [140, 507] width 281 height 563
